Goal: Transaction & Acquisition: Purchase product/service

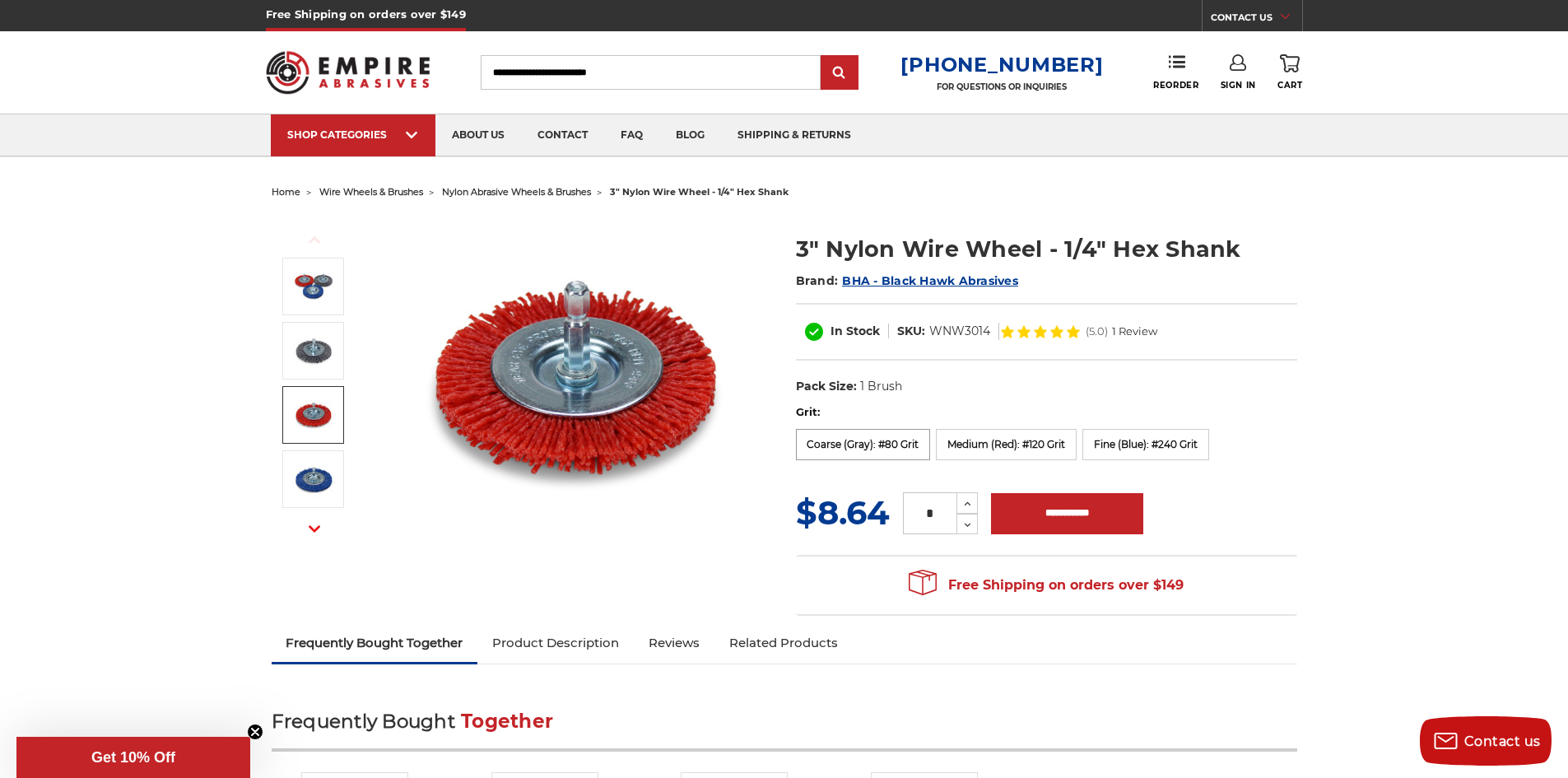
click at [849, 448] on label "Coarse (Gray): #80 Grit" at bounding box center [863, 445] width 135 height 31
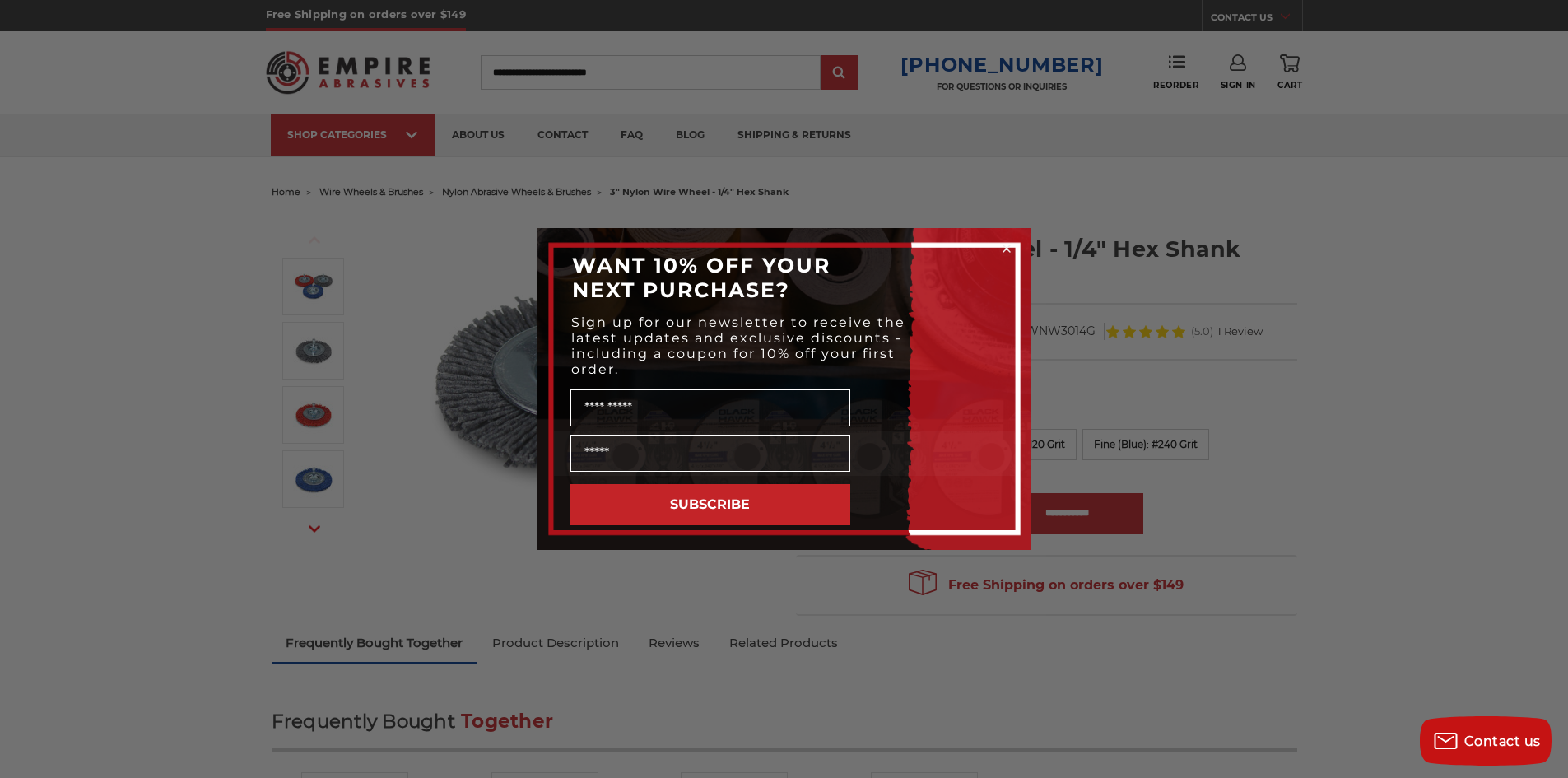
click at [1002, 247] on circle "Close dialog" at bounding box center [1007, 249] width 16 height 16
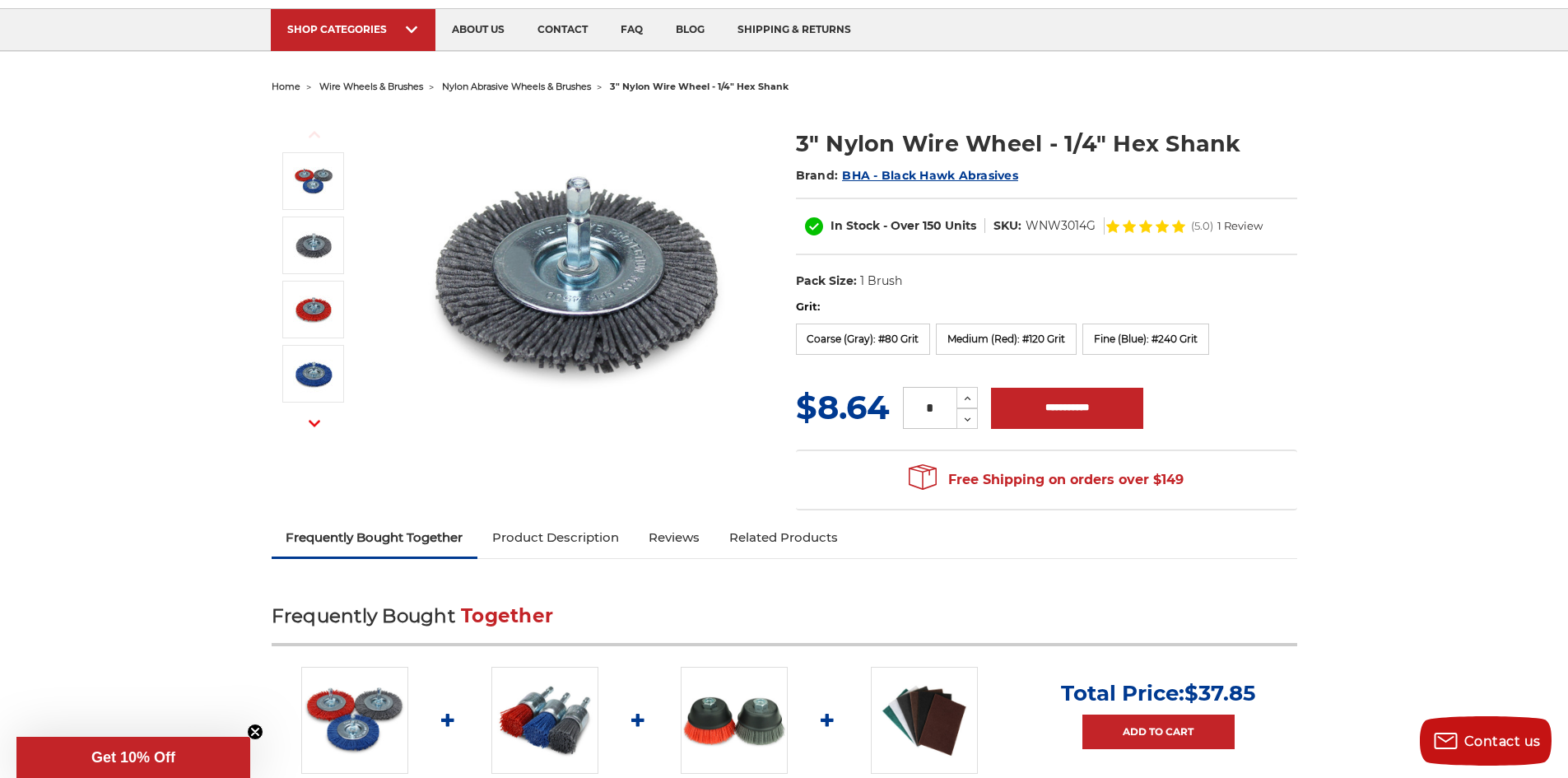
scroll to position [82, 0]
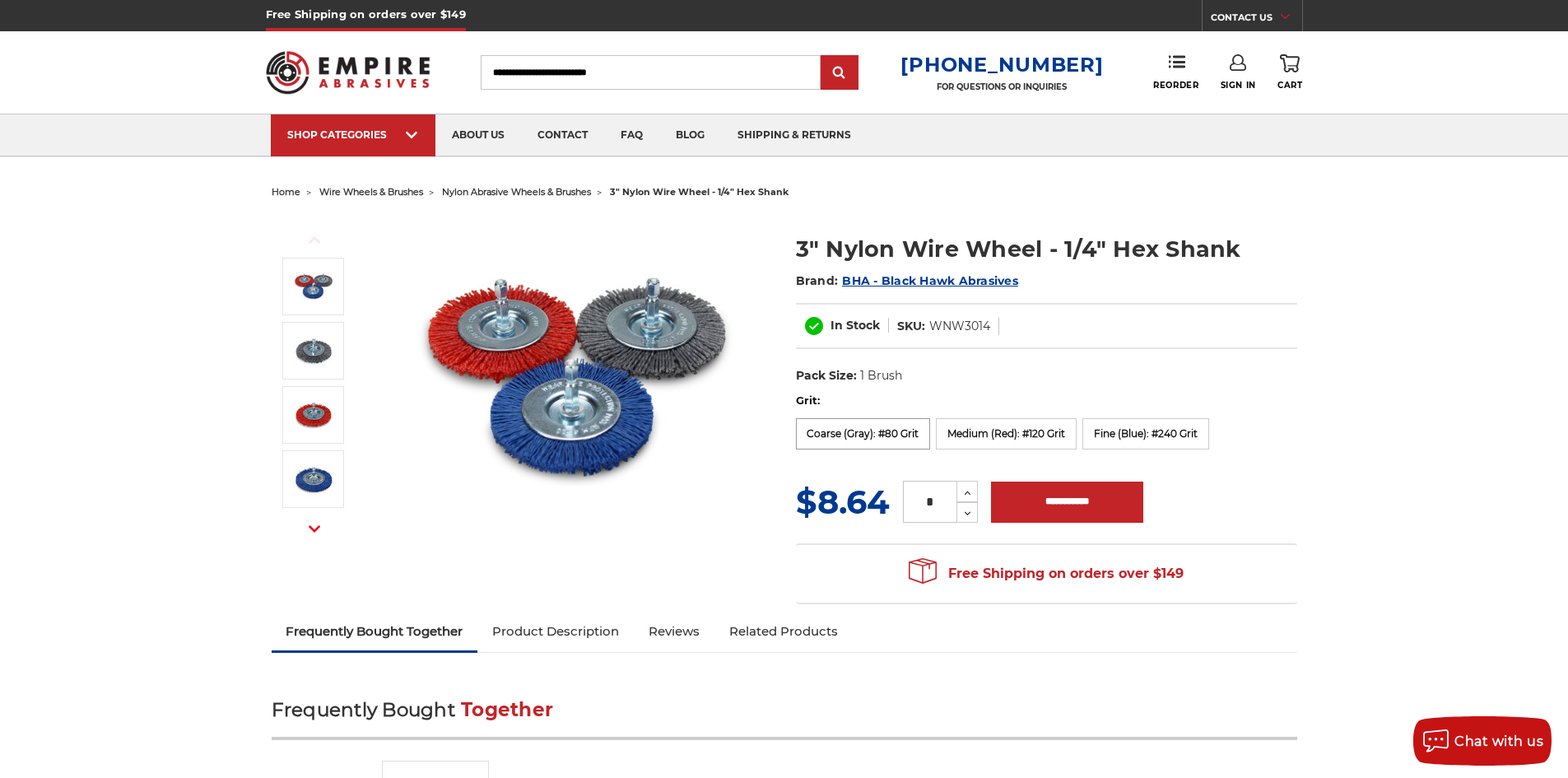
click at [880, 435] on label "Coarse (Gray): #80 Grit" at bounding box center [863, 433] width 135 height 31
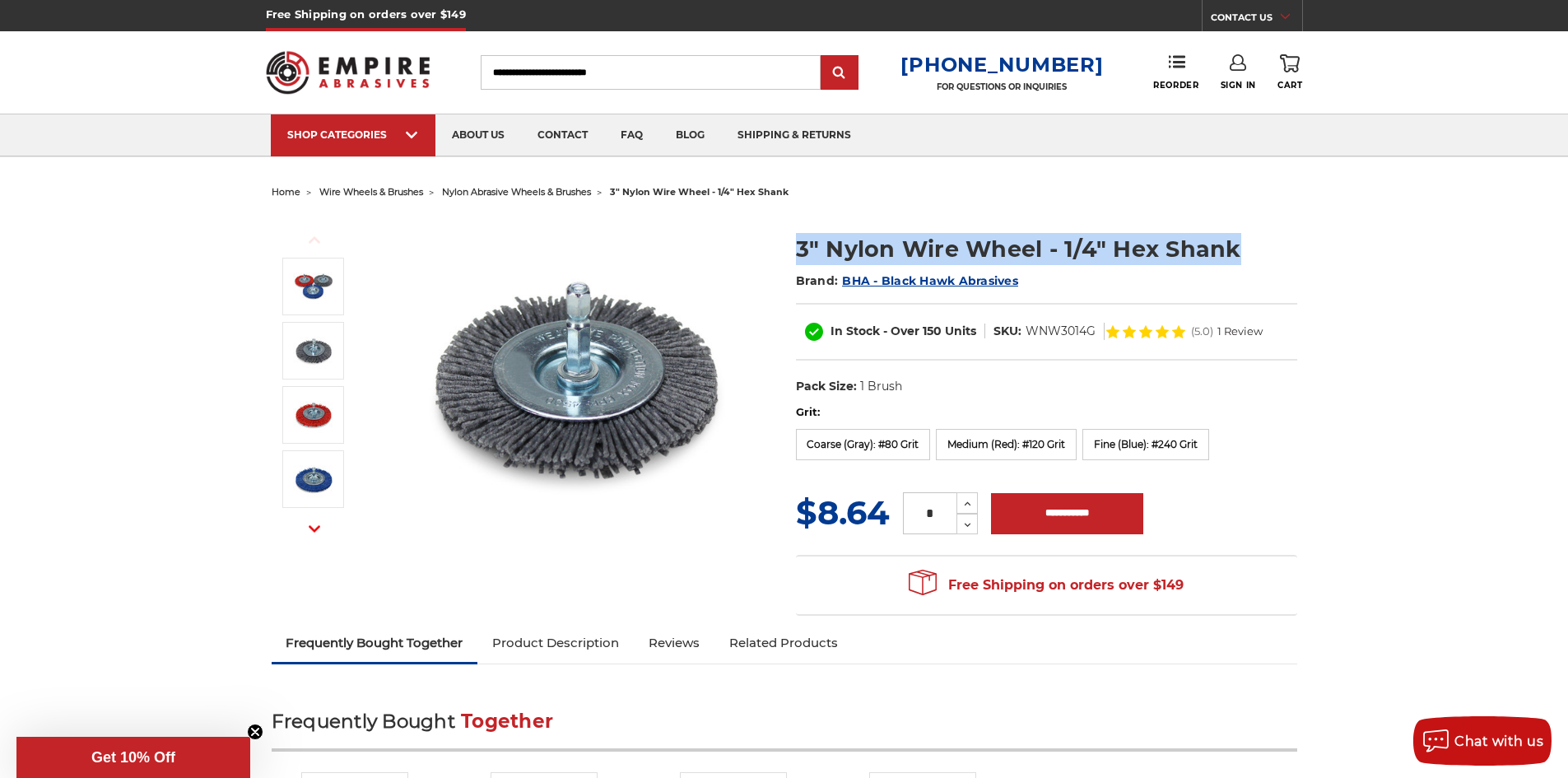
drag, startPoint x: 1221, startPoint y: 247, endPoint x: 797, endPoint y: 244, distance: 424.0
click at [797, 244] on h1 "3" Nylon Wire Wheel - 1/4" Hex Shank" at bounding box center [1046, 248] width 501 height 32
copy h1 "3" Nylon Wire Wheel - 1/4" Hex Shank"
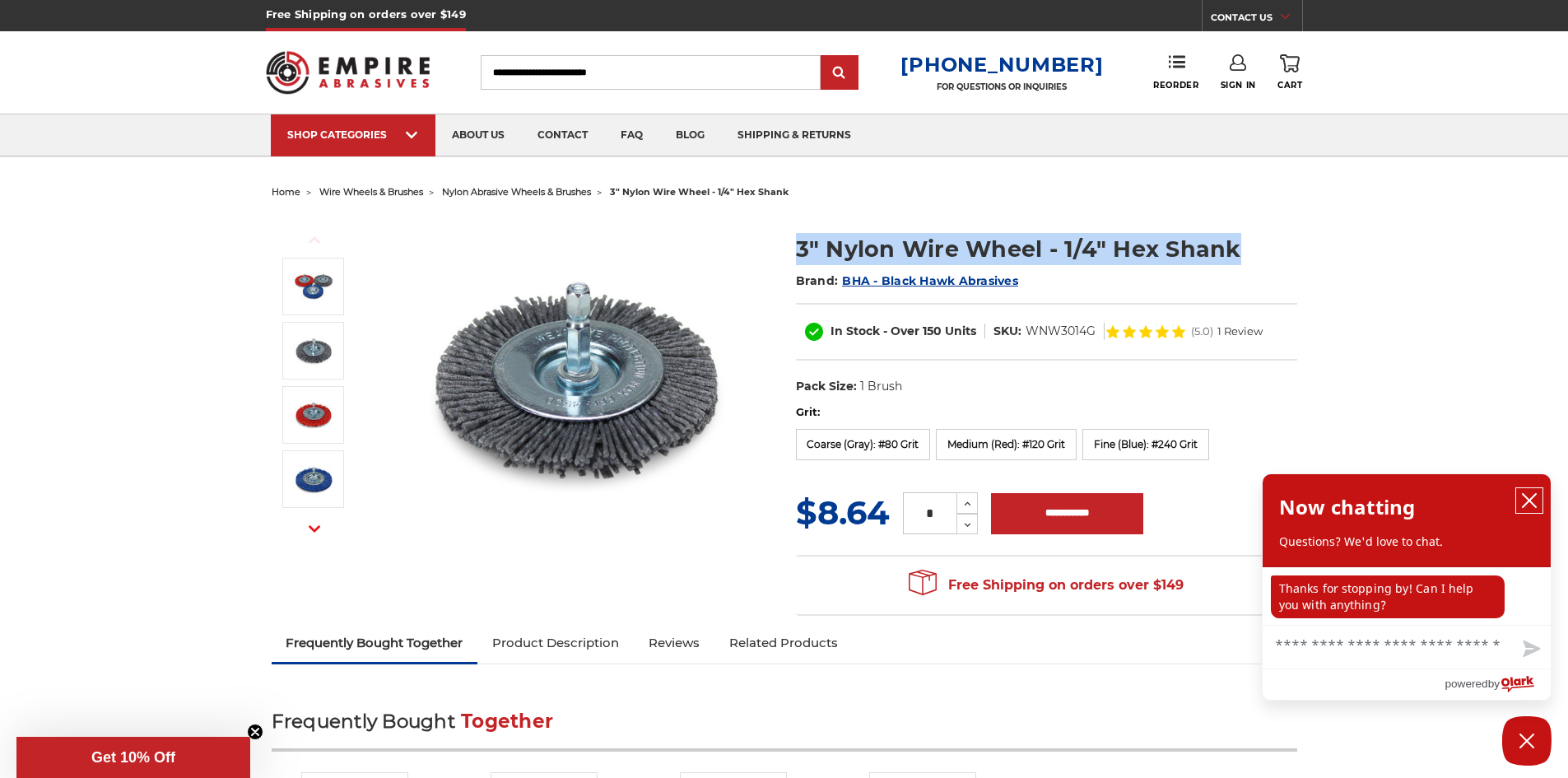
click at [1528, 505] on icon "close chatbox" at bounding box center [1529, 500] width 17 height 16
